Goal: Find specific page/section: Find specific page/section

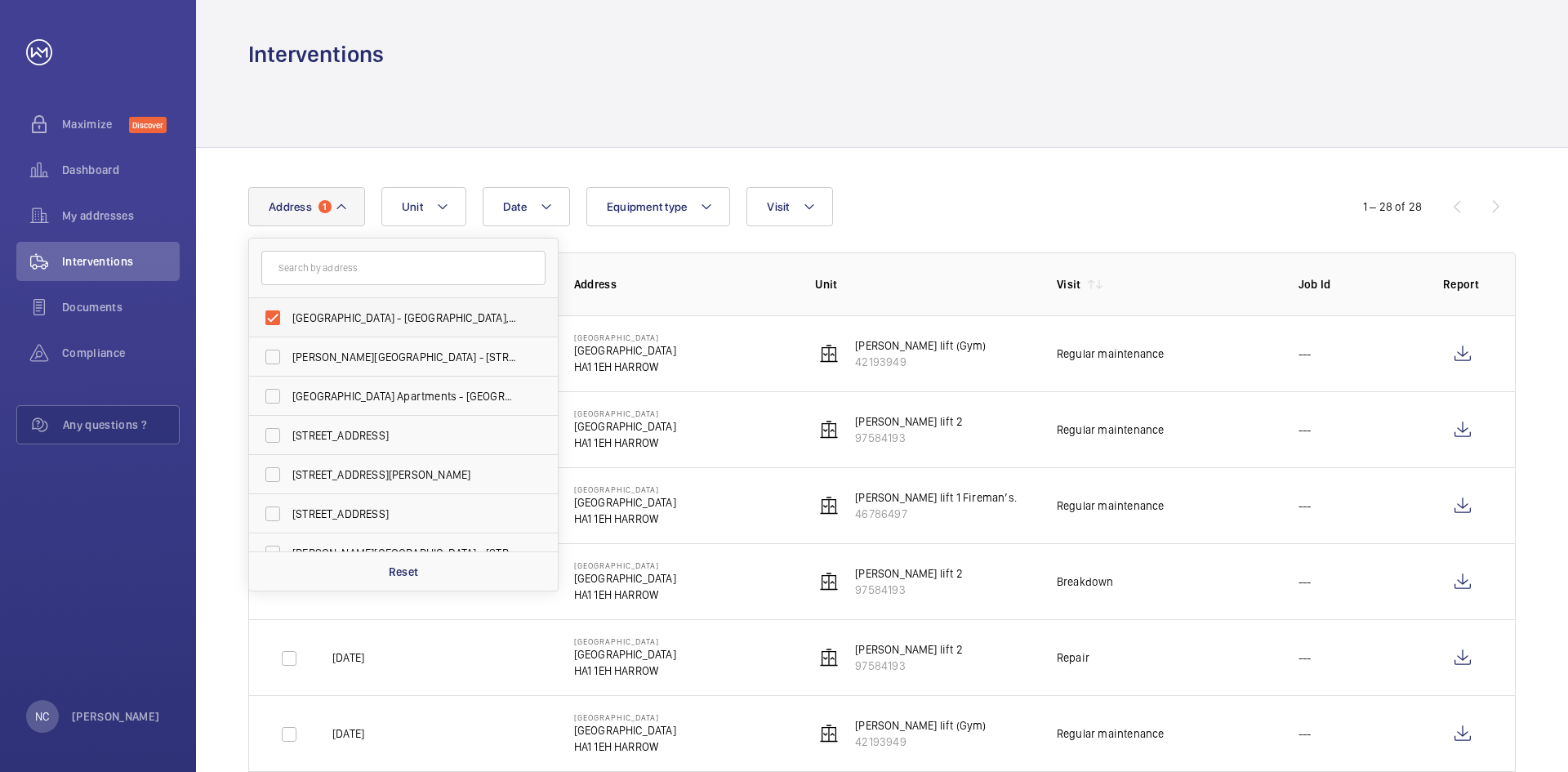
click at [277, 325] on label "[GEOGRAPHIC_DATA] - [GEOGRAPHIC_DATA], [GEOGRAPHIC_DATA] HA1 1EH" at bounding box center [391, 318] width 284 height 39
click at [277, 325] on input "[GEOGRAPHIC_DATA] - [GEOGRAPHIC_DATA], [GEOGRAPHIC_DATA] HA1 1EH" at bounding box center [272, 317] width 32 height 32
checkbox input "false"
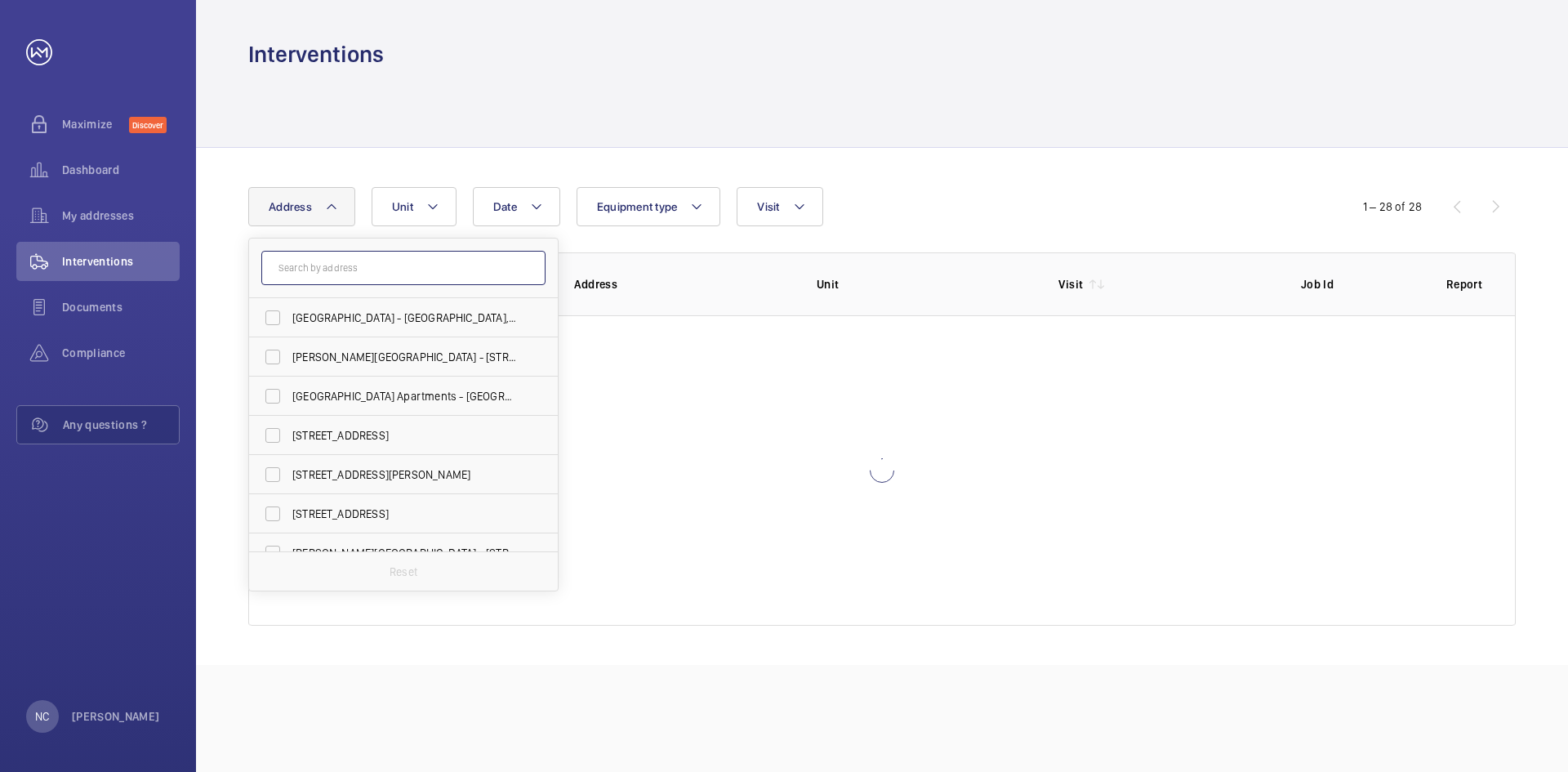
click at [366, 279] on input "text" at bounding box center [403, 268] width 284 height 34
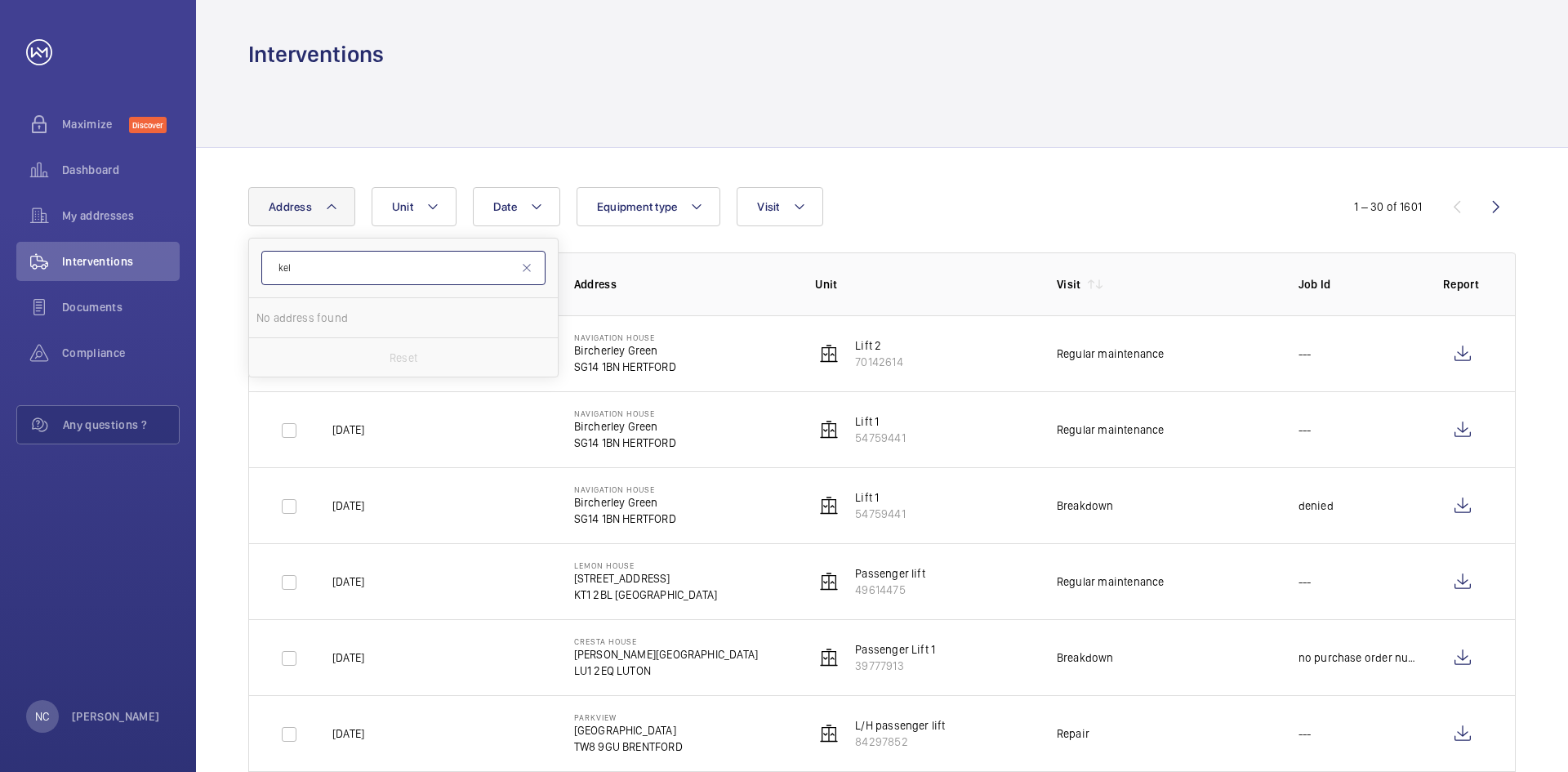
click at [401, 278] on input "kel" at bounding box center [403, 268] width 284 height 34
type input "[GEOGRAPHIC_DATA]"
